Goal: Information Seeking & Learning: Learn about a topic

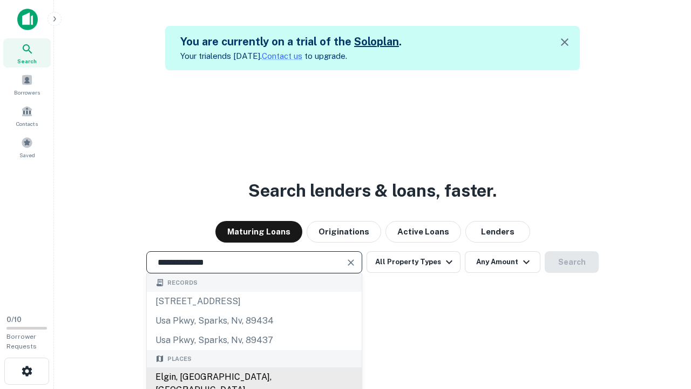
click at [254, 377] on div "Elgin, IL, USA" at bounding box center [254, 383] width 215 height 32
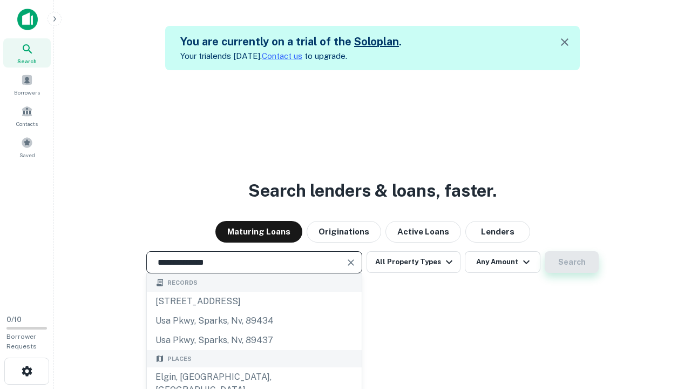
type input "**********"
click at [572, 262] on button "Search" at bounding box center [572, 262] width 54 height 22
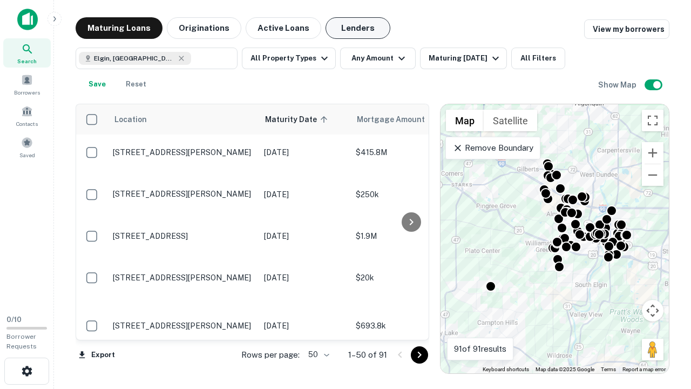
click at [358, 28] on button "Lenders" at bounding box center [357, 28] width 65 height 22
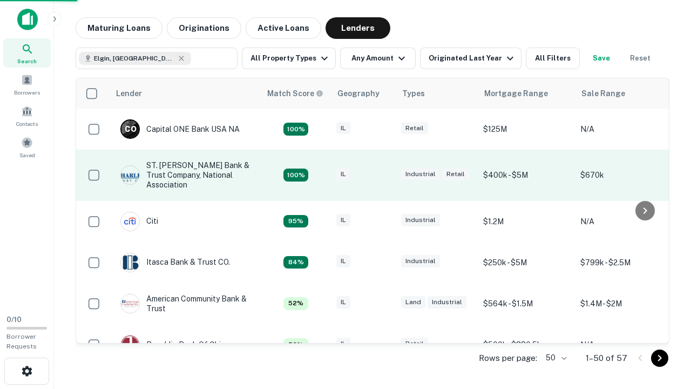
click at [383, 175] on div "IL" at bounding box center [363, 175] width 54 height 15
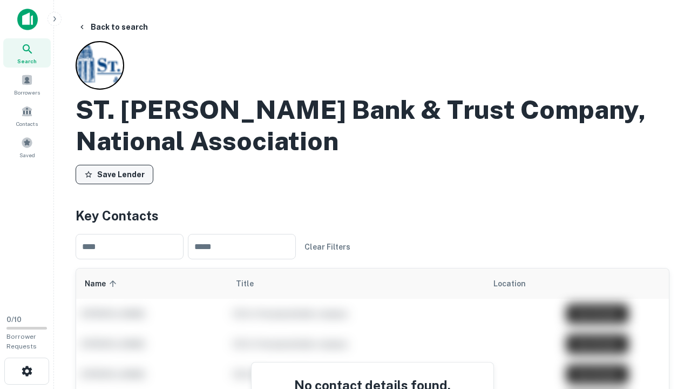
click at [114, 174] on button "Save Lender" at bounding box center [115, 174] width 78 height 19
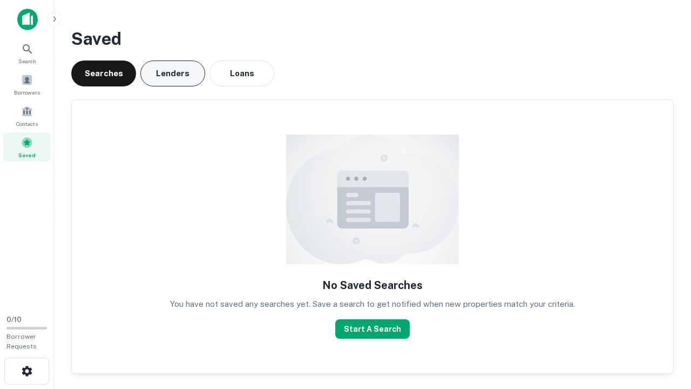
click at [173, 73] on button "Lenders" at bounding box center [172, 73] width 65 height 26
